Goal: Navigation & Orientation: Find specific page/section

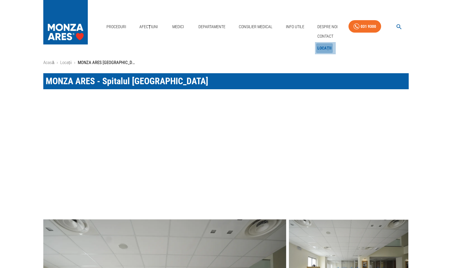
click at [323, 47] on link "Locații" at bounding box center [324, 48] width 17 height 10
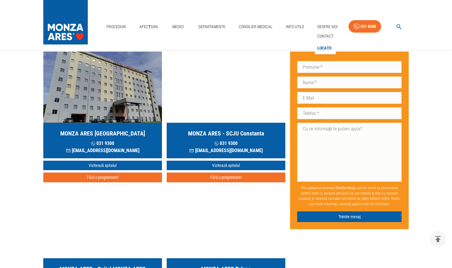
scroll to position [89, 0]
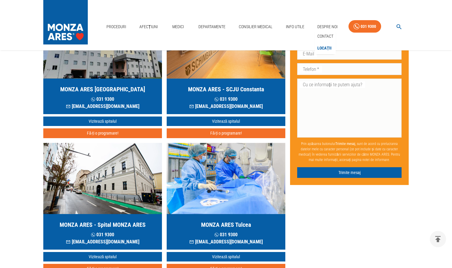
click at [111, 227] on h5 "MONZA ARES - Spital MONZA ARES" at bounding box center [103, 224] width 86 height 8
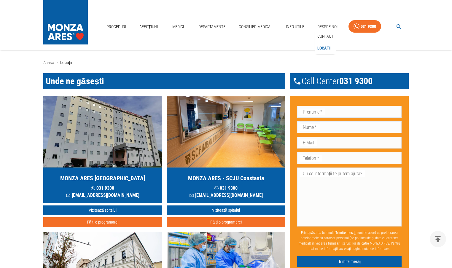
scroll to position [89, 0]
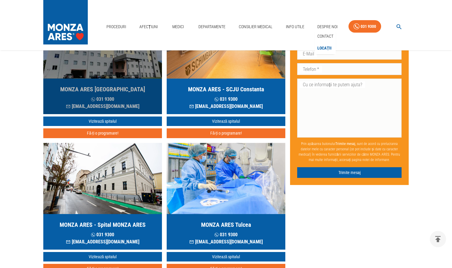
click at [106, 91] on h5 "MONZA ARES [GEOGRAPHIC_DATA]" at bounding box center [102, 89] width 85 height 8
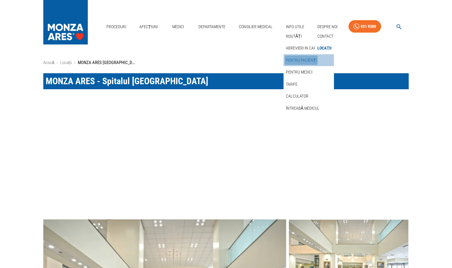
click at [304, 58] on link "Pentru pacienți" at bounding box center [300, 60] width 33 height 10
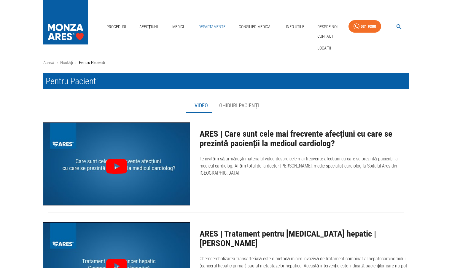
click at [215, 25] on link "Departamente" at bounding box center [212, 27] width 32 height 12
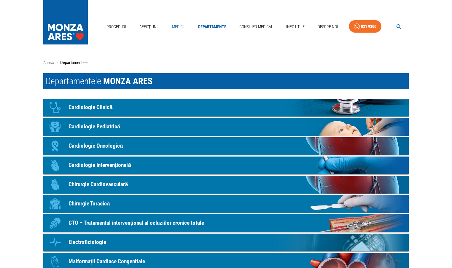
click at [177, 25] on link "Medici" at bounding box center [177, 27] width 19 height 12
